Goal: Information Seeking & Learning: Learn about a topic

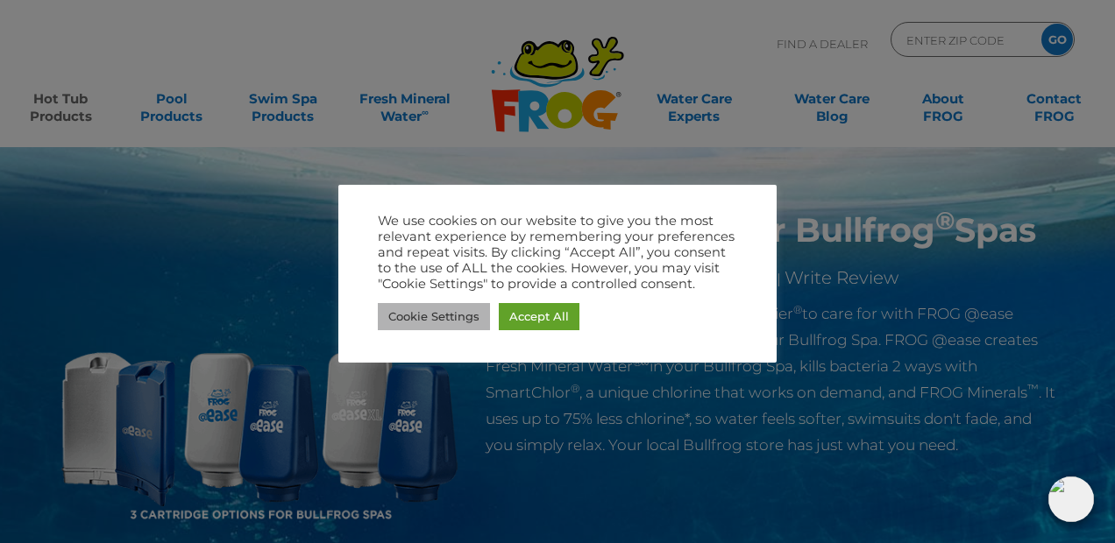
click at [444, 316] on link "Cookie Settings" at bounding box center [434, 316] width 112 height 27
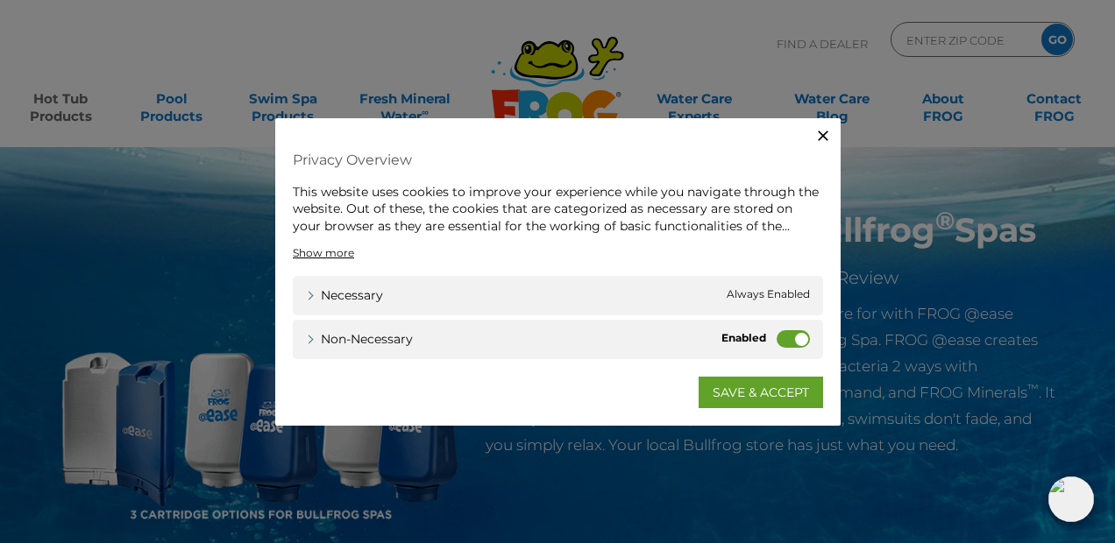
click at [798, 337] on label "Non-necessary" at bounding box center [793, 339] width 33 height 18
click at [0, 0] on input "Non-necessary" at bounding box center [0, 0] width 0 height 0
click at [784, 337] on label "Non-necessary" at bounding box center [793, 339] width 33 height 18
click at [0, 0] on input "Non-necessary" at bounding box center [0, 0] width 0 height 0
click at [733, 387] on link "SAVE & ACCEPT" at bounding box center [761, 393] width 124 height 32
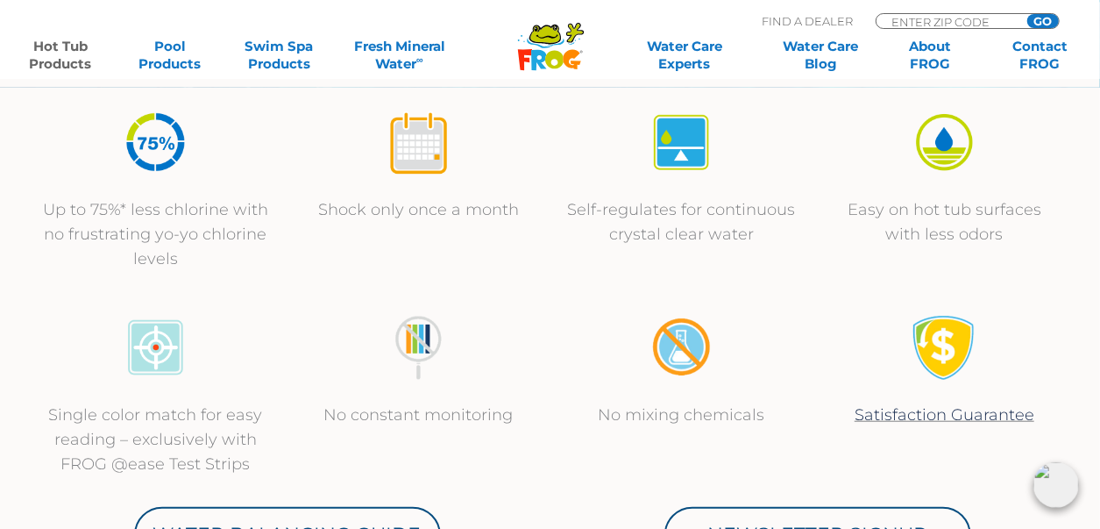
scroll to position [635, 0]
click at [251, 265] on p "Up to 75%* less chlorine with no frustrating yo-yo chlorine levels" at bounding box center [156, 233] width 228 height 74
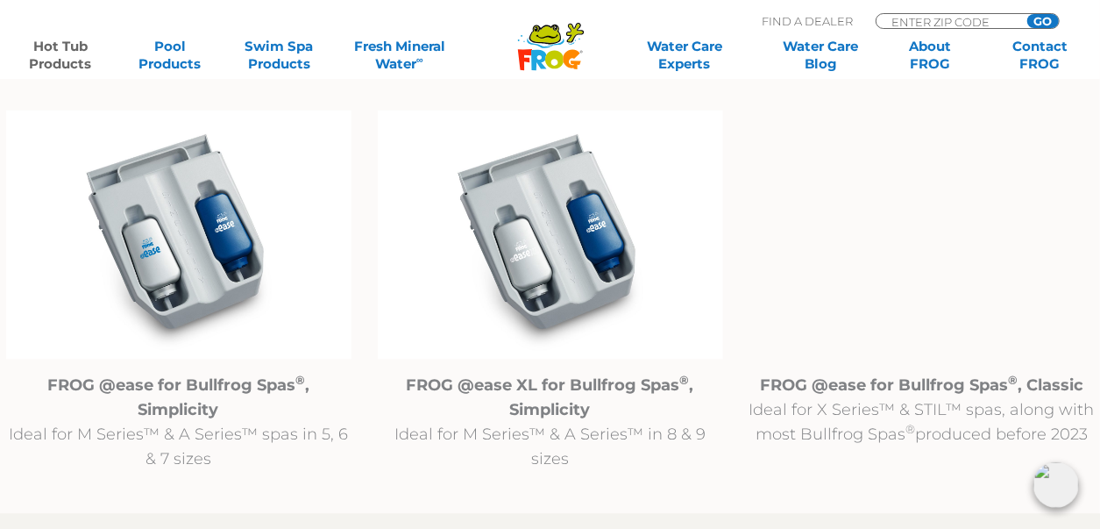
scroll to position [1814, 0]
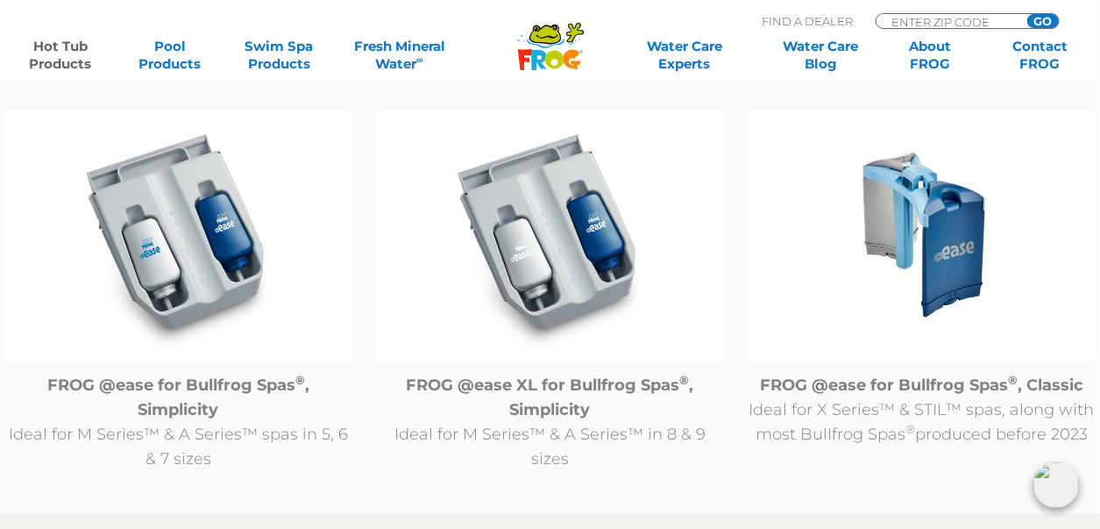
click at [938, 253] on img at bounding box center [921, 234] width 345 height 249
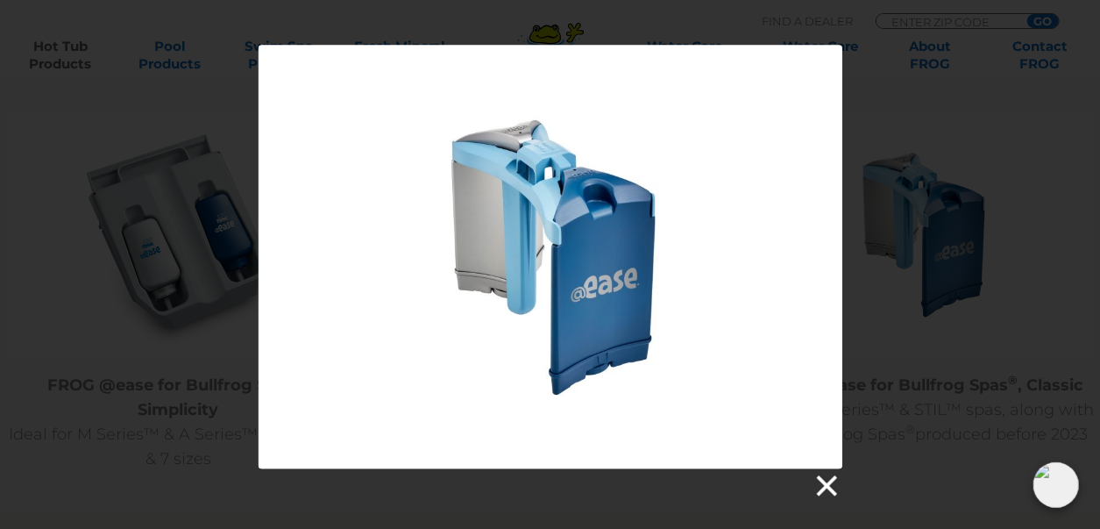
click at [824, 477] on link at bounding box center [826, 485] width 26 height 26
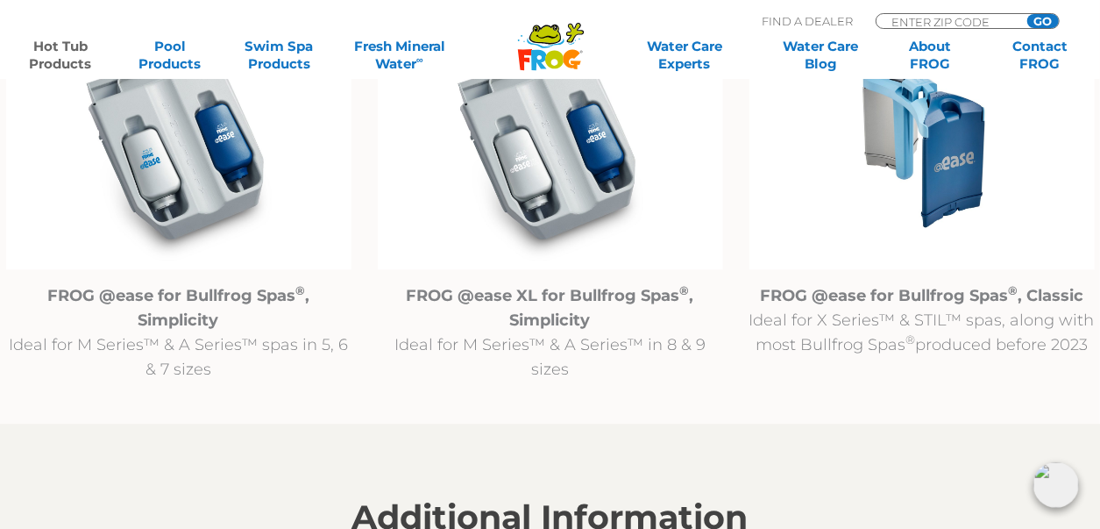
scroll to position [1904, 7]
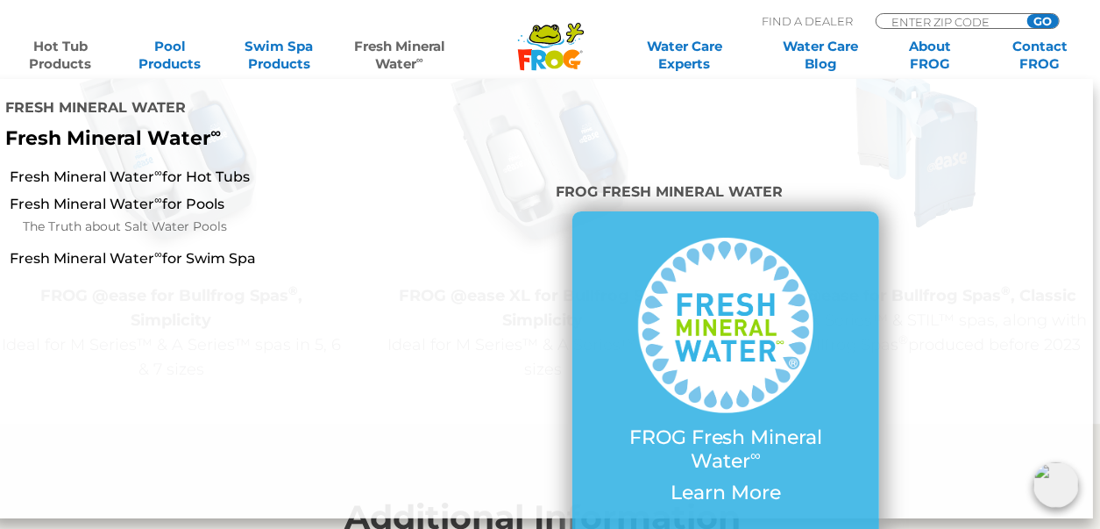
click at [396, 44] on link "Fresh Mineral Water ∞" at bounding box center [399, 55] width 107 height 35
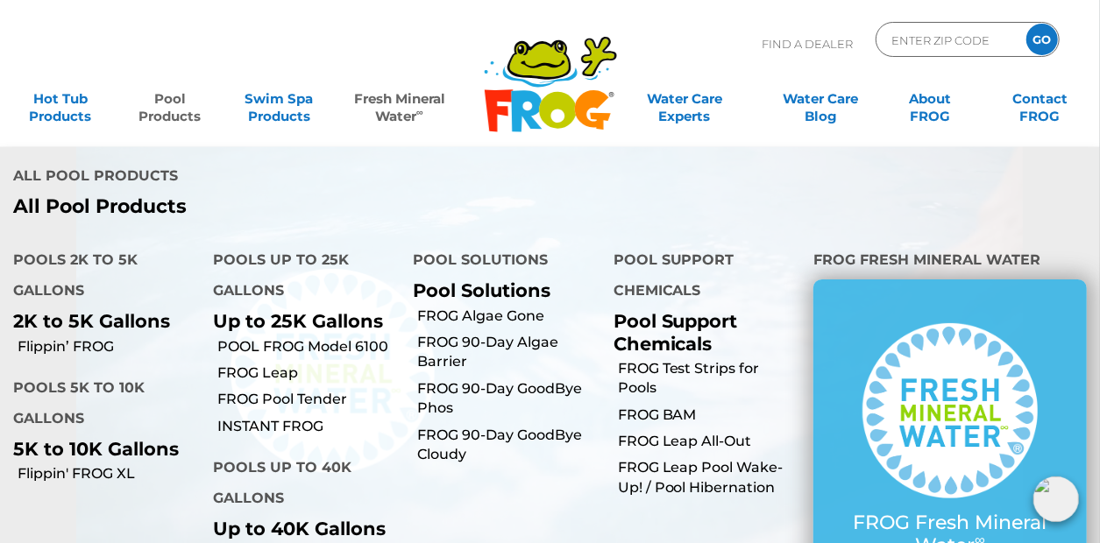
click at [177, 111] on link "Pool Products" at bounding box center [169, 99] width 85 height 35
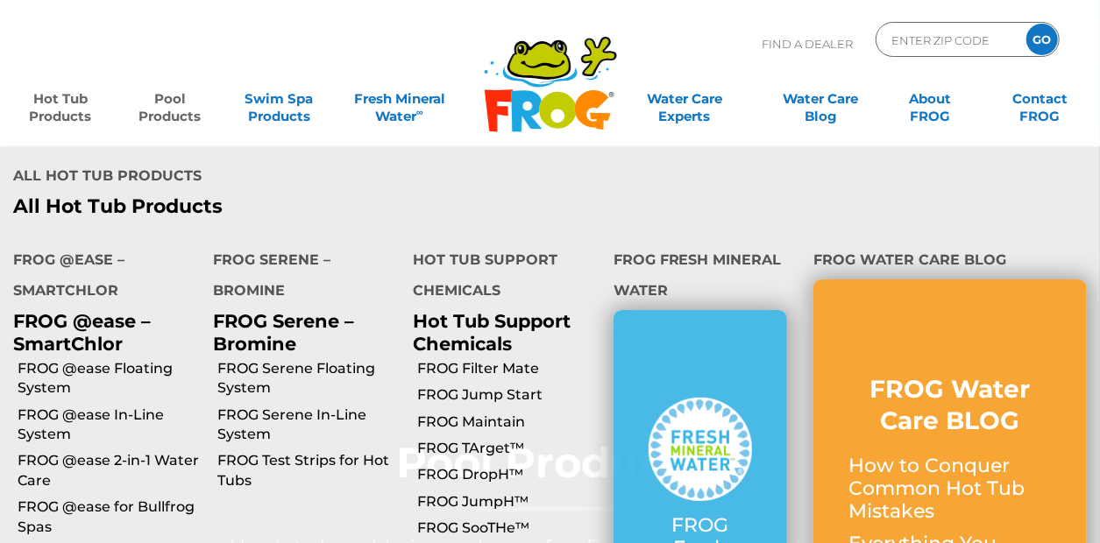
click at [69, 110] on link "Hot Tub Products" at bounding box center [60, 99] width 85 height 35
click at [506, 386] on link "FROG Jump Start" at bounding box center [508, 395] width 182 height 19
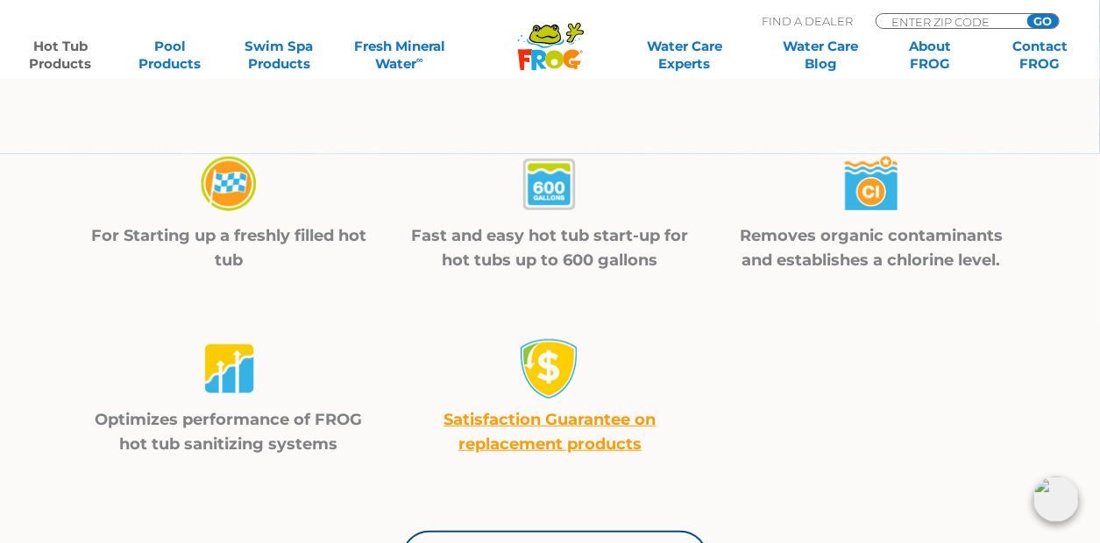
scroll to position [1043, 0]
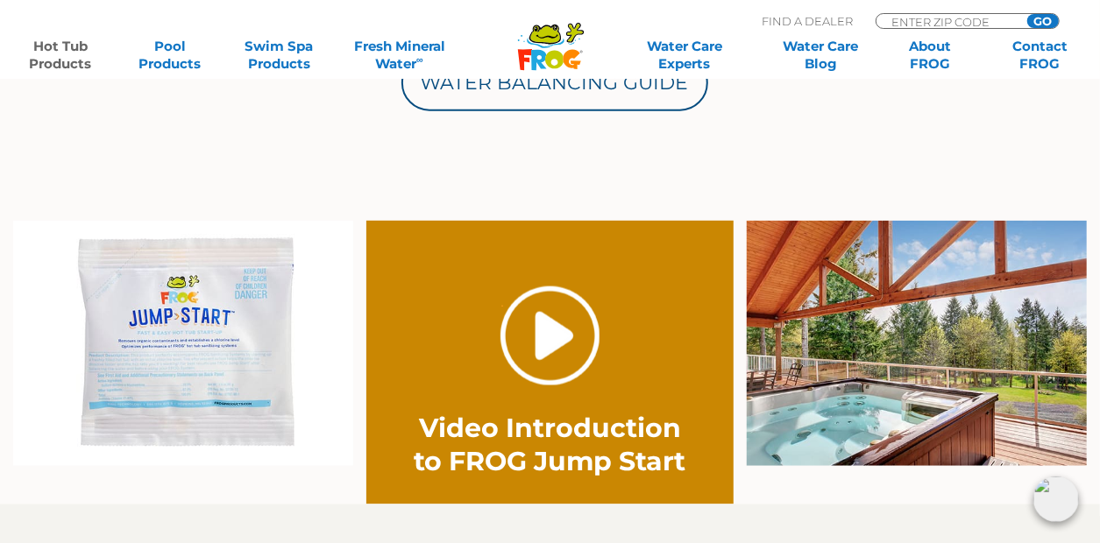
click at [538, 339] on link "." at bounding box center [549, 336] width 99 height 99
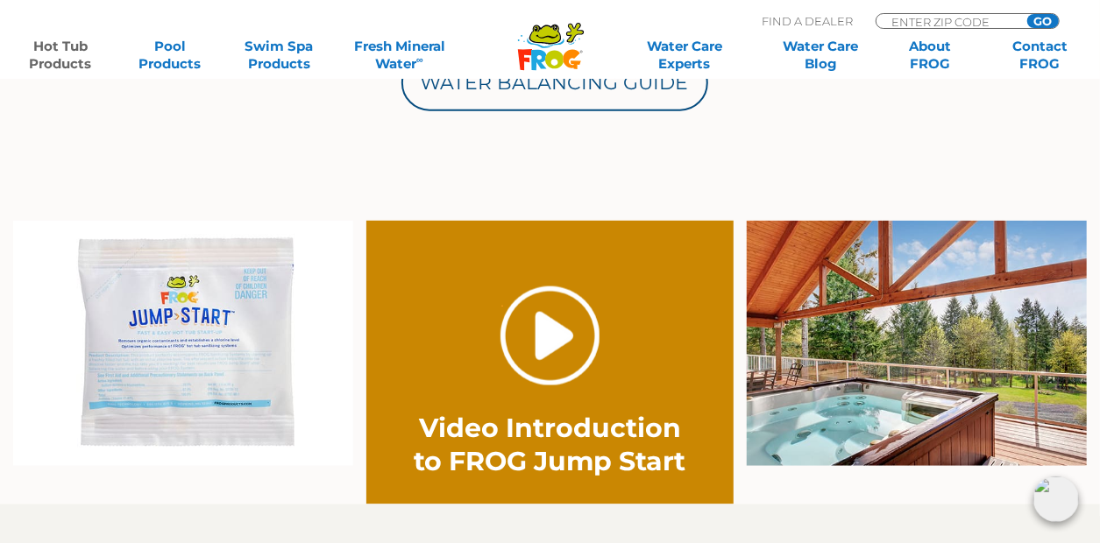
click at [562, 325] on link "." at bounding box center [549, 336] width 99 height 99
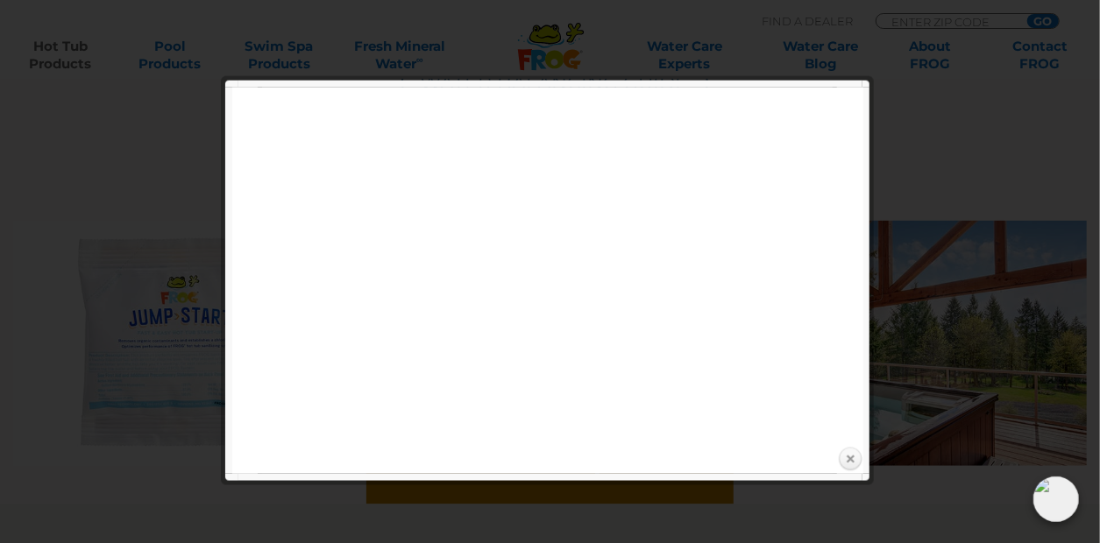
click at [846, 460] on link "Close" at bounding box center [850, 460] width 26 height 26
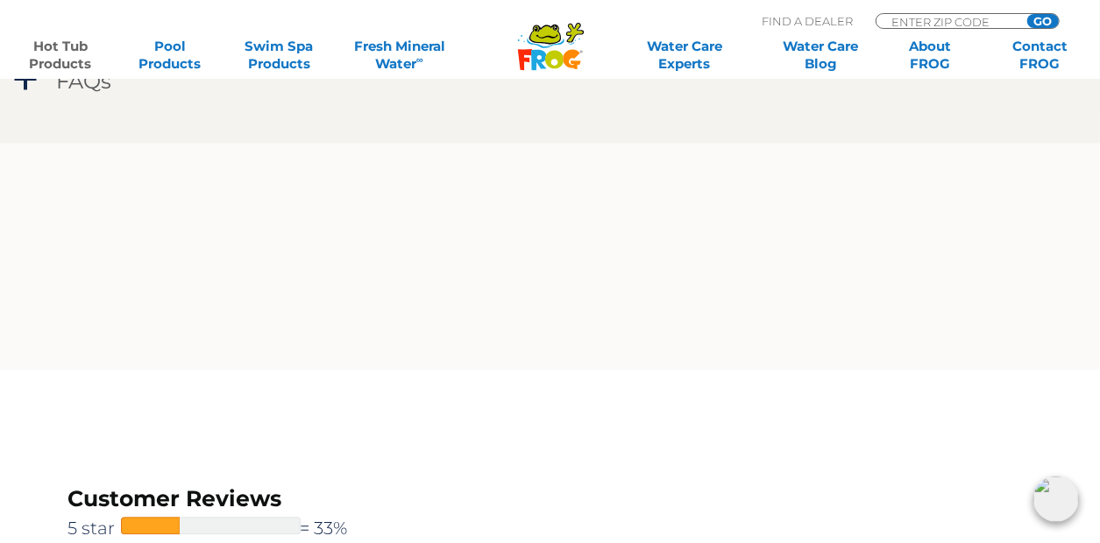
scroll to position [1669, 0]
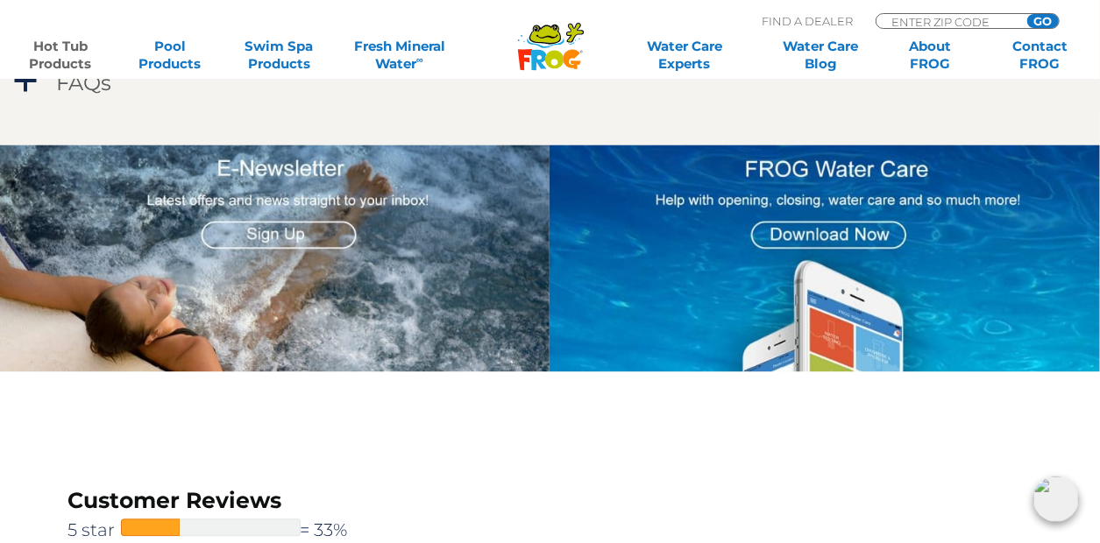
click at [701, 291] on img at bounding box center [825, 259] width 550 height 228
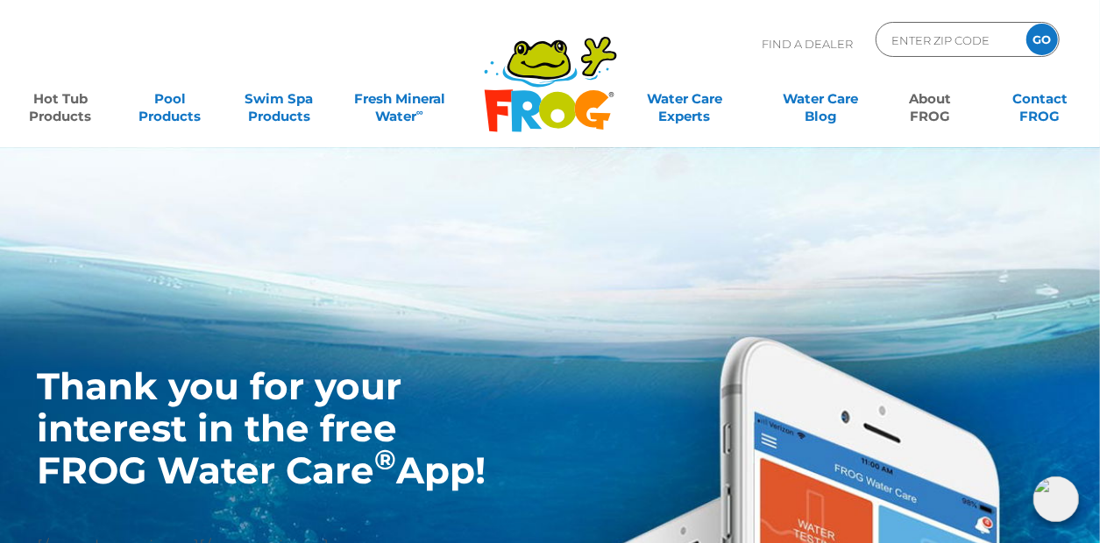
click at [56, 115] on link "Hot Tub Products" at bounding box center [60, 99] width 85 height 35
